Goal: Find specific page/section: Find specific page/section

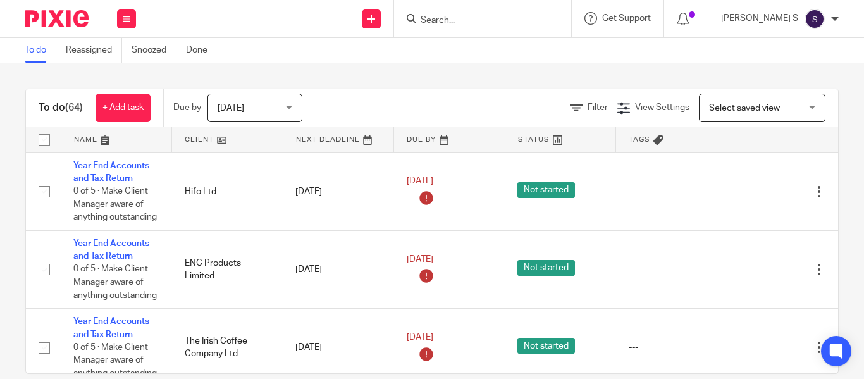
click at [466, 21] on input "Search" at bounding box center [476, 20] width 114 height 11
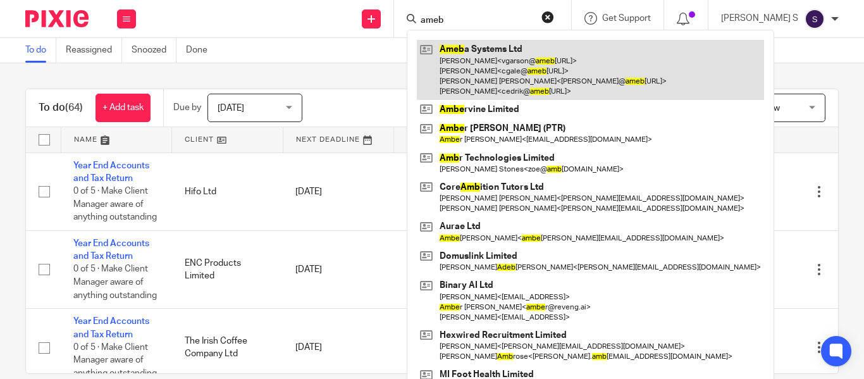
type input "ameb"
click at [512, 49] on link at bounding box center [590, 70] width 347 height 60
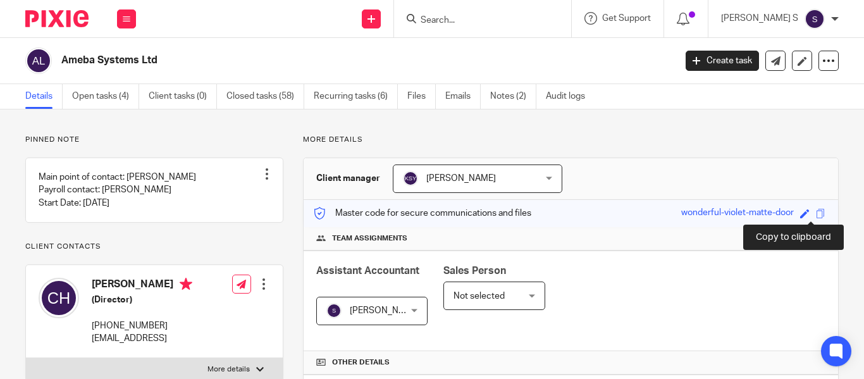
click at [816, 211] on span at bounding box center [820, 213] width 9 height 9
